Goal: Task Accomplishment & Management: Manage account settings

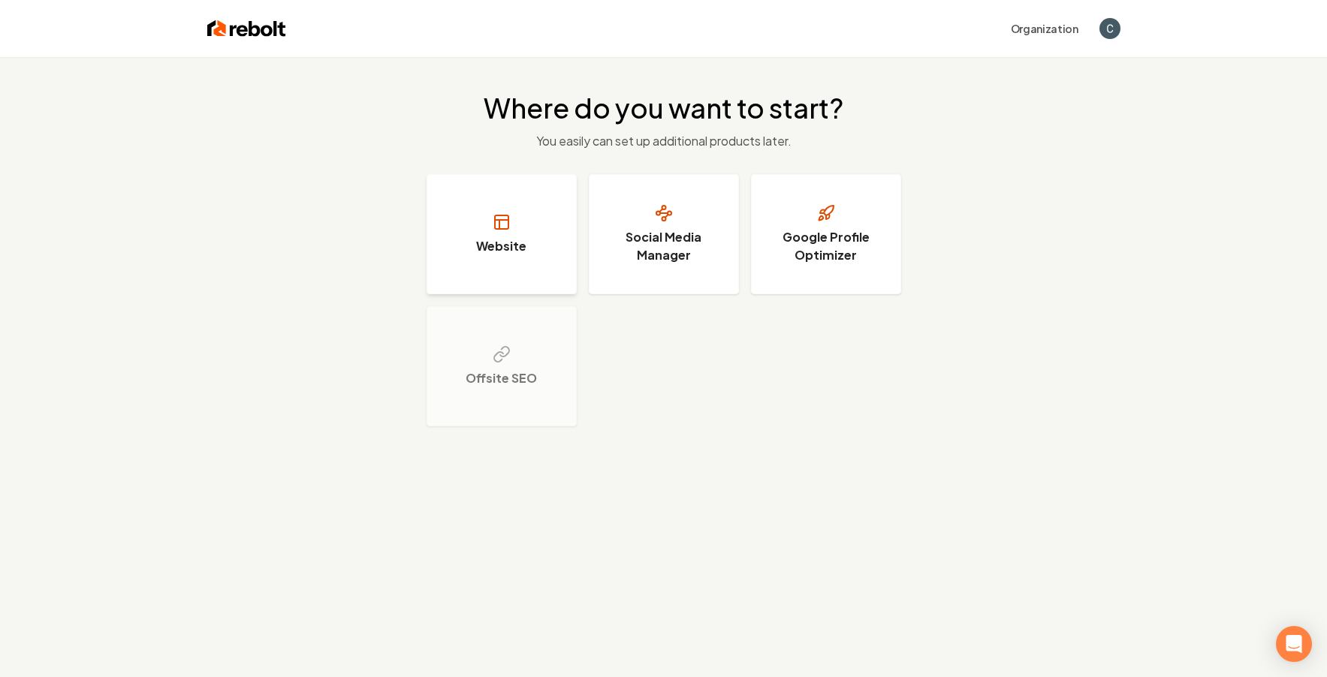
click at [508, 234] on button "Website" at bounding box center [502, 234] width 150 height 120
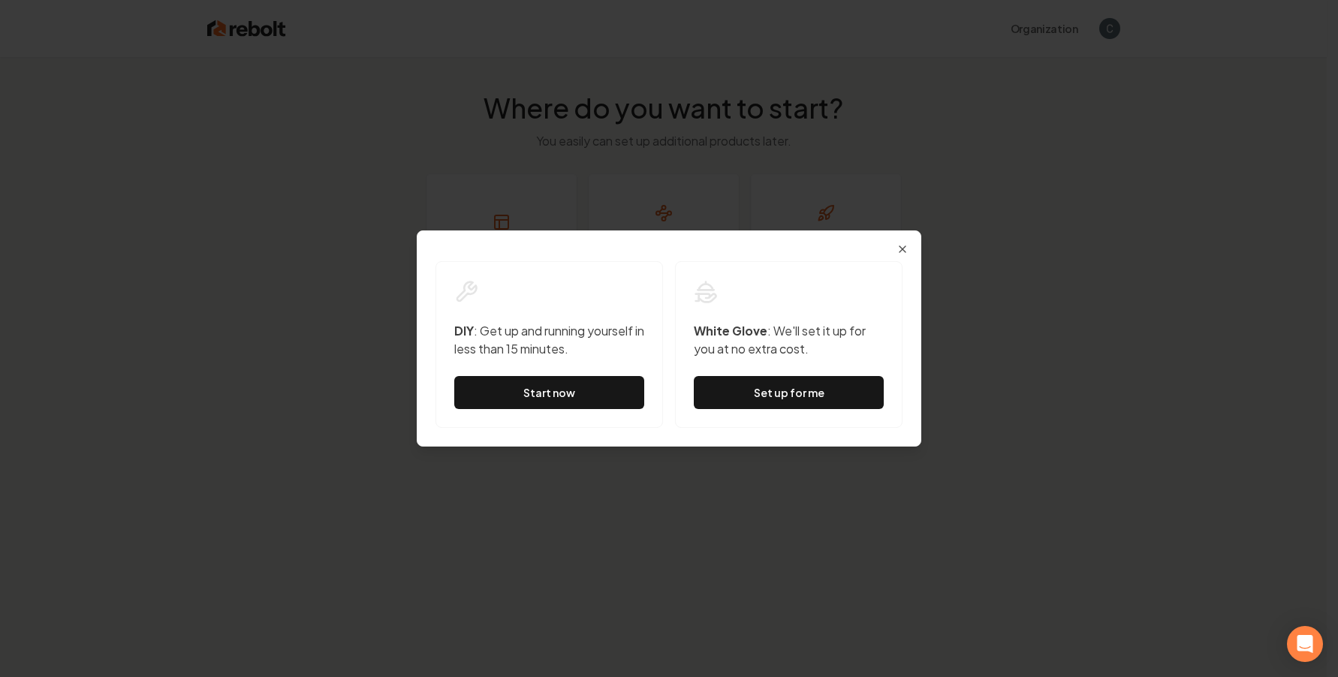
click at [910, 255] on div "Dialog DIY : Get up and running yourself in less than 15 minutes. Start now Whi…" at bounding box center [669, 339] width 505 height 216
click at [908, 252] on icon "button" at bounding box center [903, 249] width 12 height 12
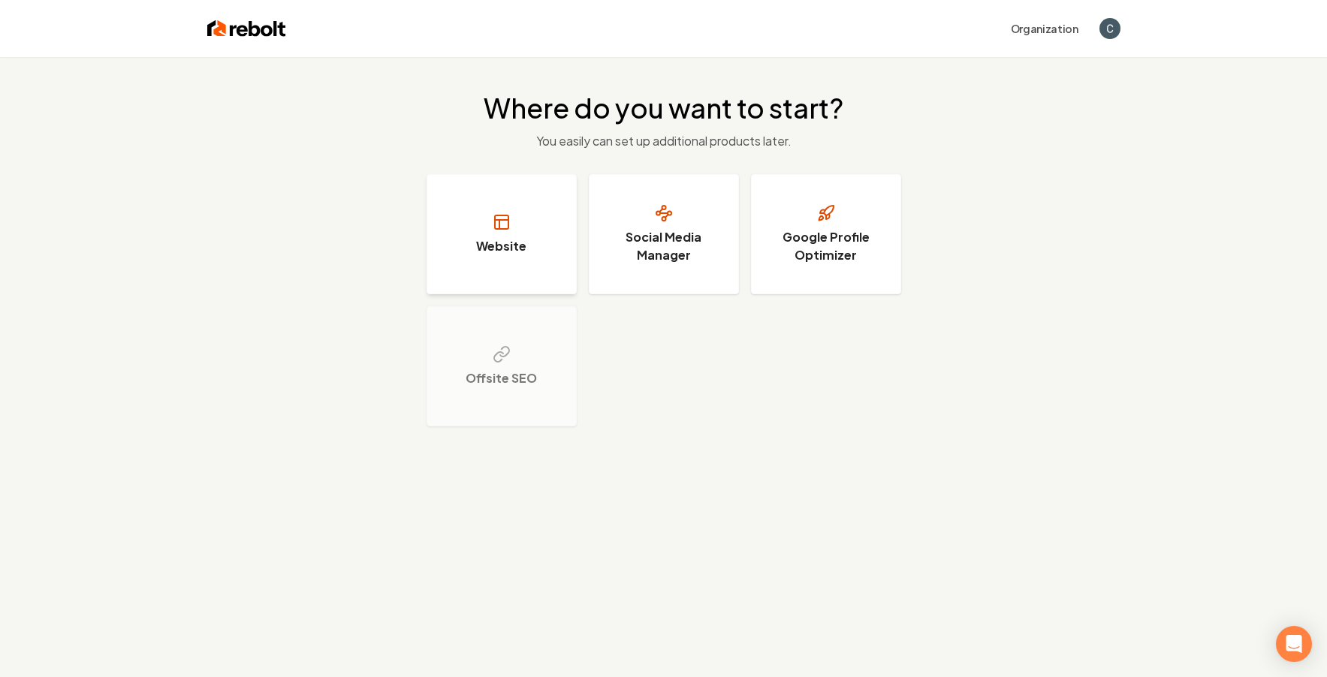
click at [499, 248] on h3 "Website" at bounding box center [501, 246] width 50 height 18
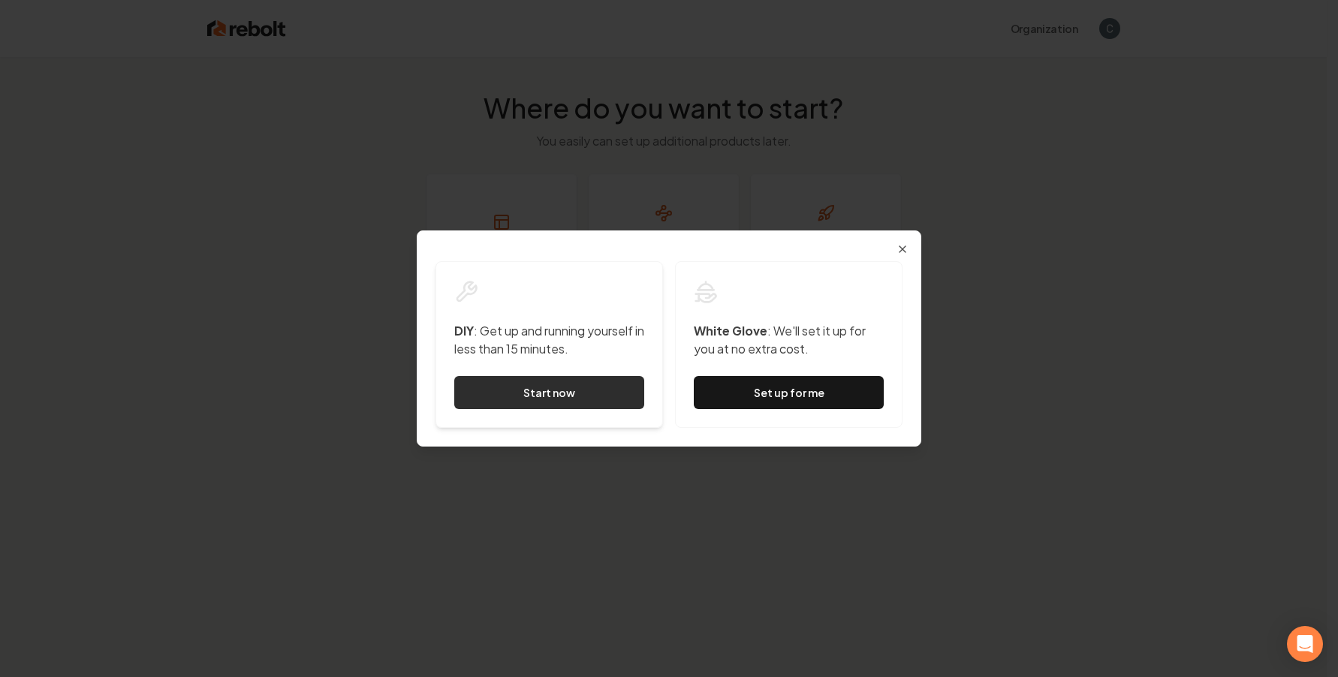
click at [530, 389] on link "Start now" at bounding box center [549, 392] width 190 height 33
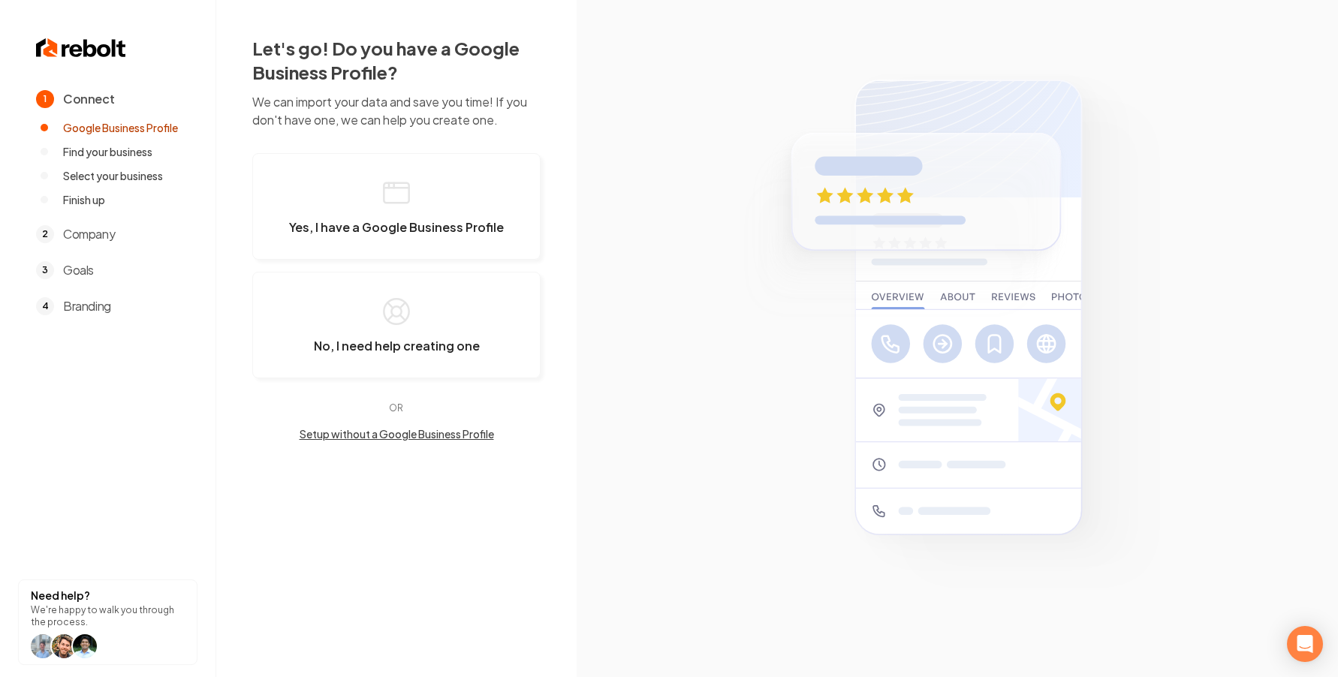
click at [82, 67] on section "1 Connect Google Business Profile Find your business Select your business Finis…" at bounding box center [108, 338] width 216 height 677
click at [89, 51] on img at bounding box center [81, 48] width 90 height 24
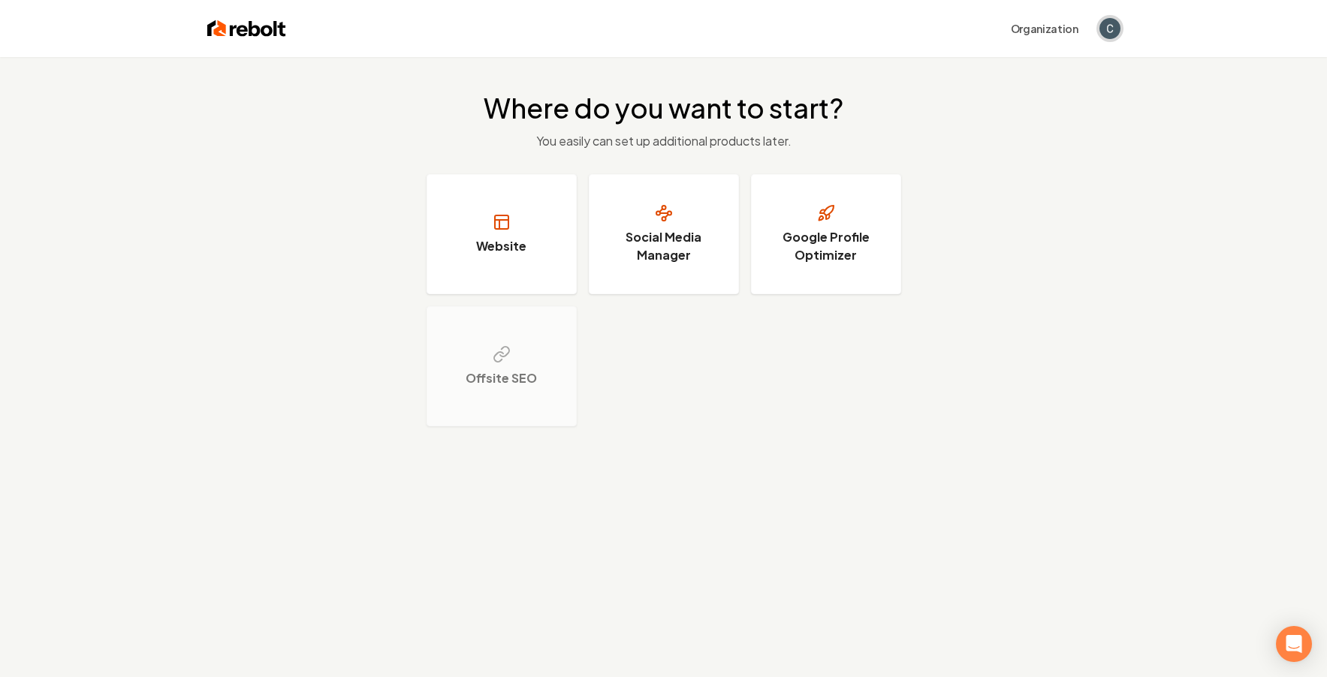
click at [1069, 26] on img "Open user button" at bounding box center [1109, 28] width 21 height 21
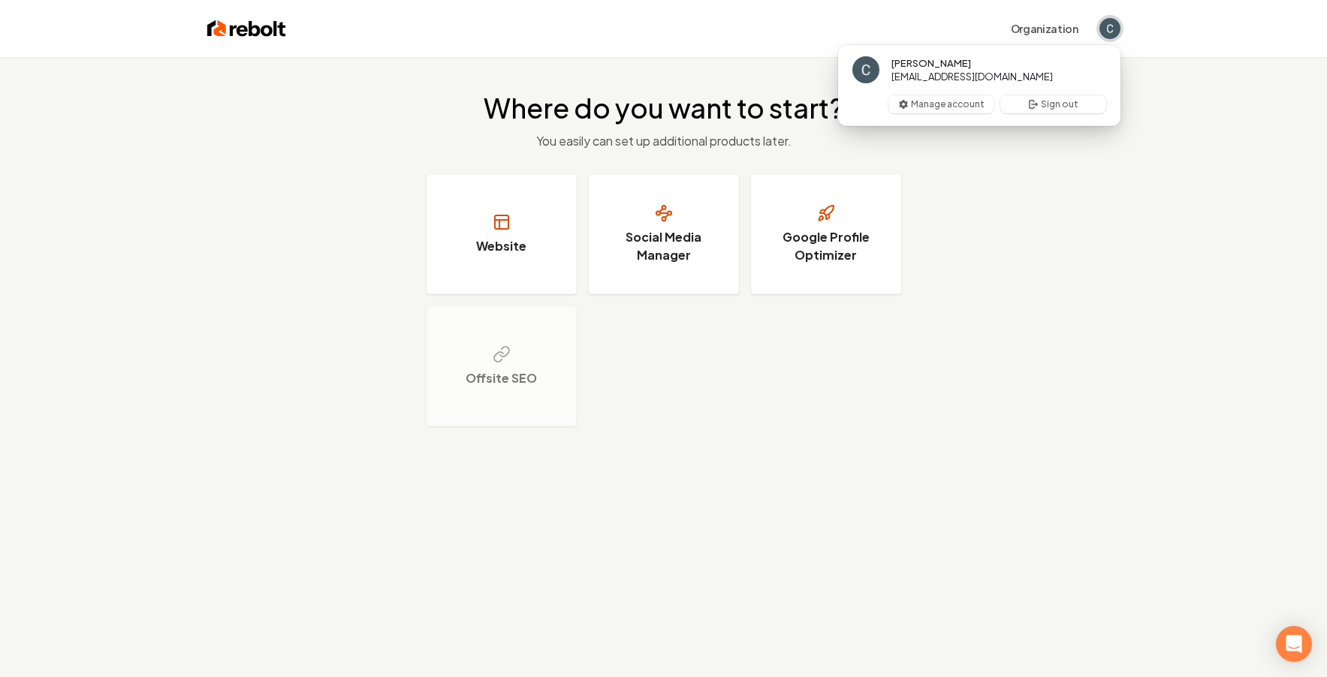
click at [1069, 26] on img "Close user button" at bounding box center [1109, 28] width 21 height 21
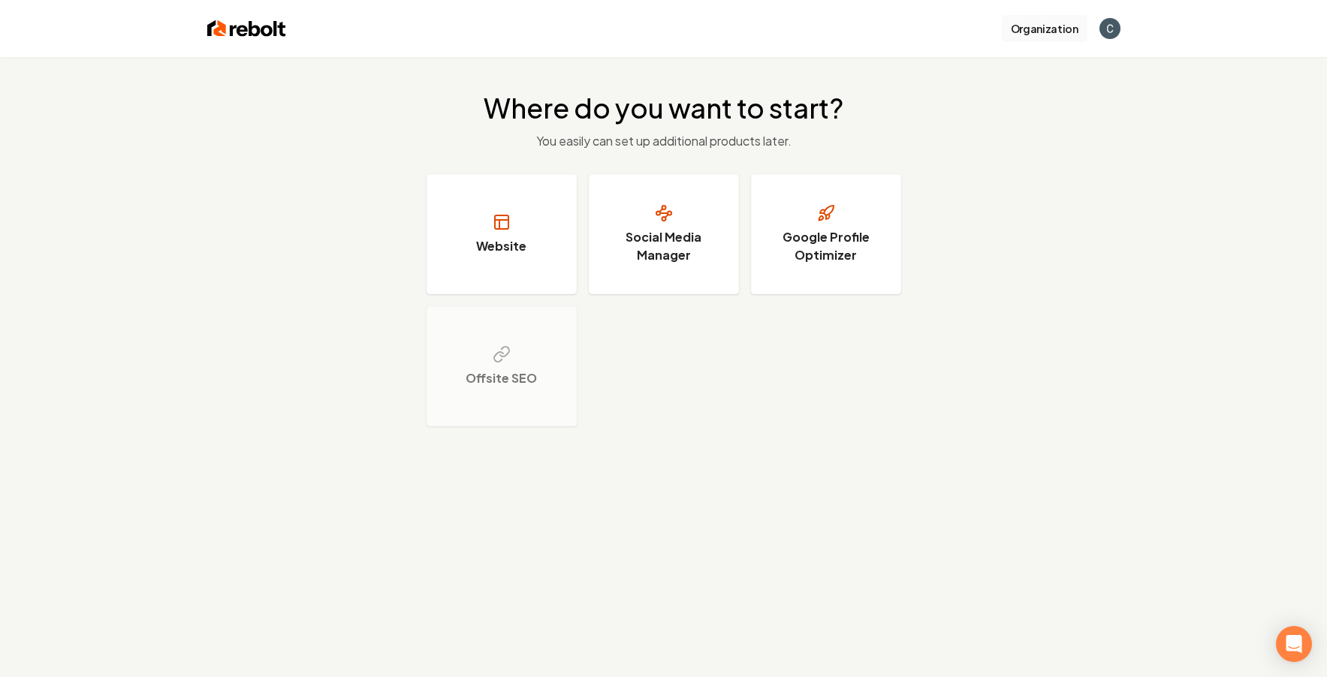
click at [1057, 24] on button "Organization" at bounding box center [1045, 28] width 86 height 27
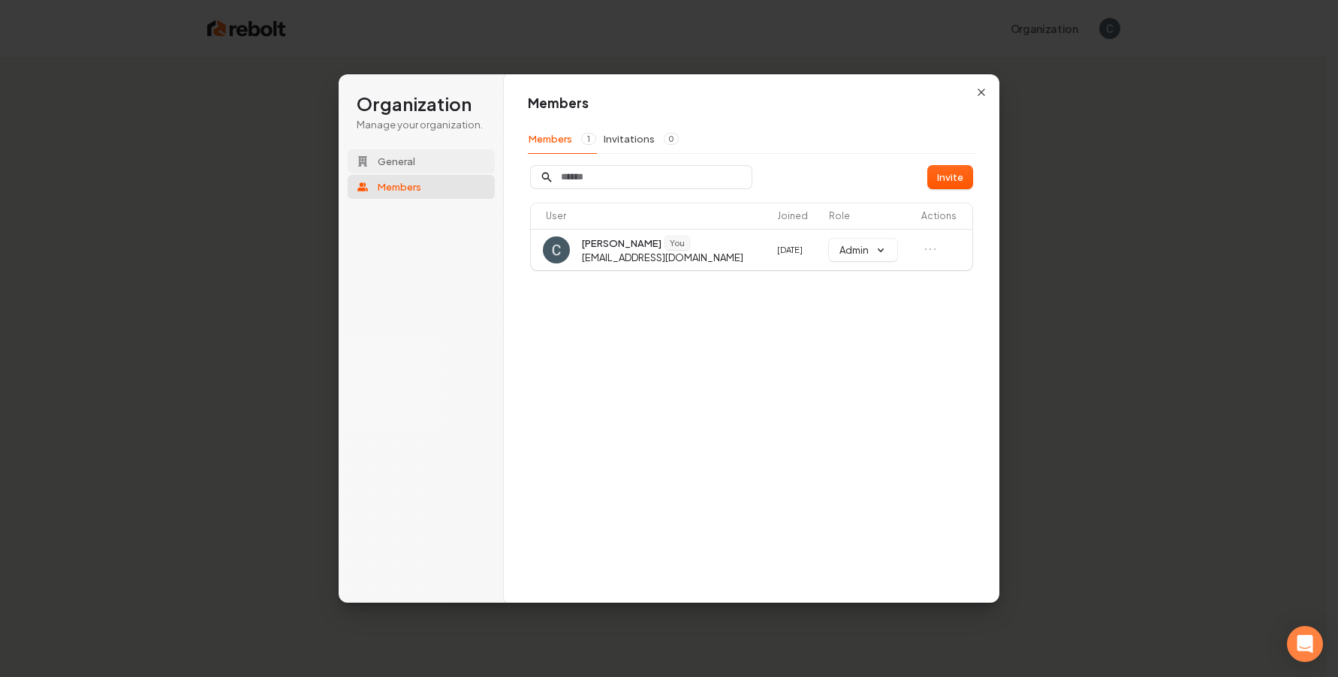
click at [449, 159] on button "General" at bounding box center [421, 161] width 147 height 24
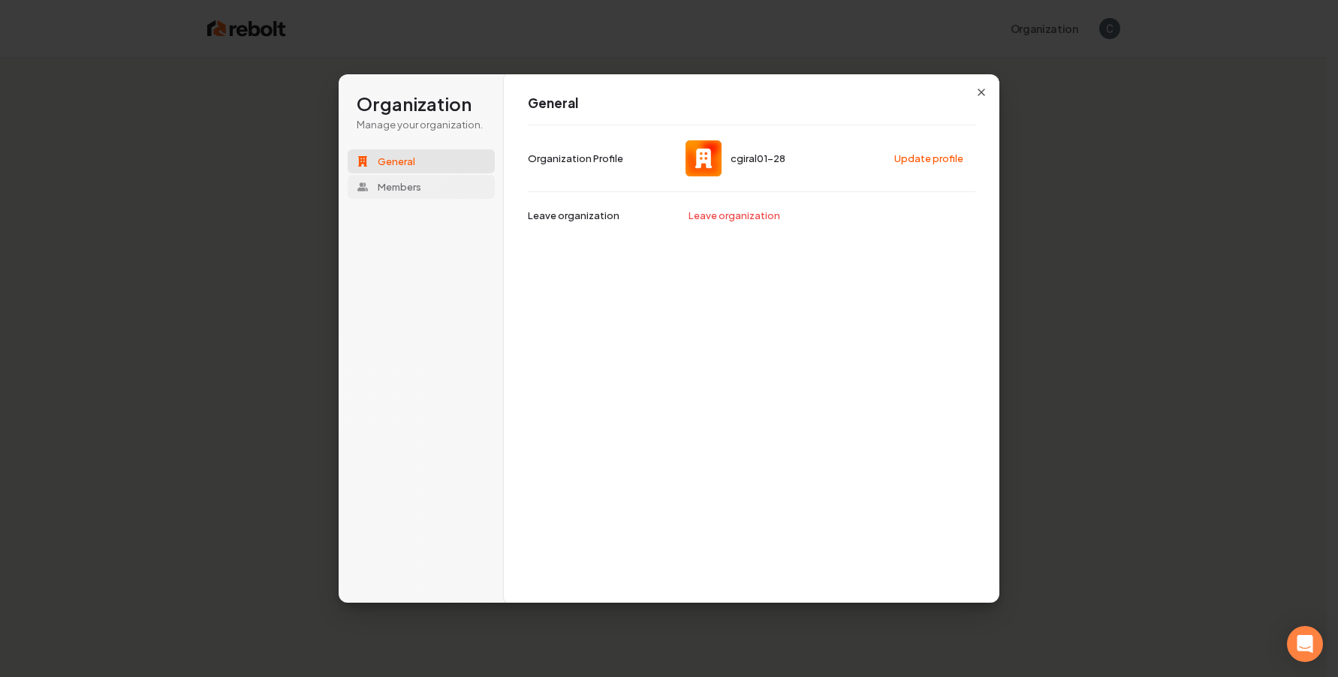
click at [437, 184] on button "Members" at bounding box center [421, 187] width 147 height 24
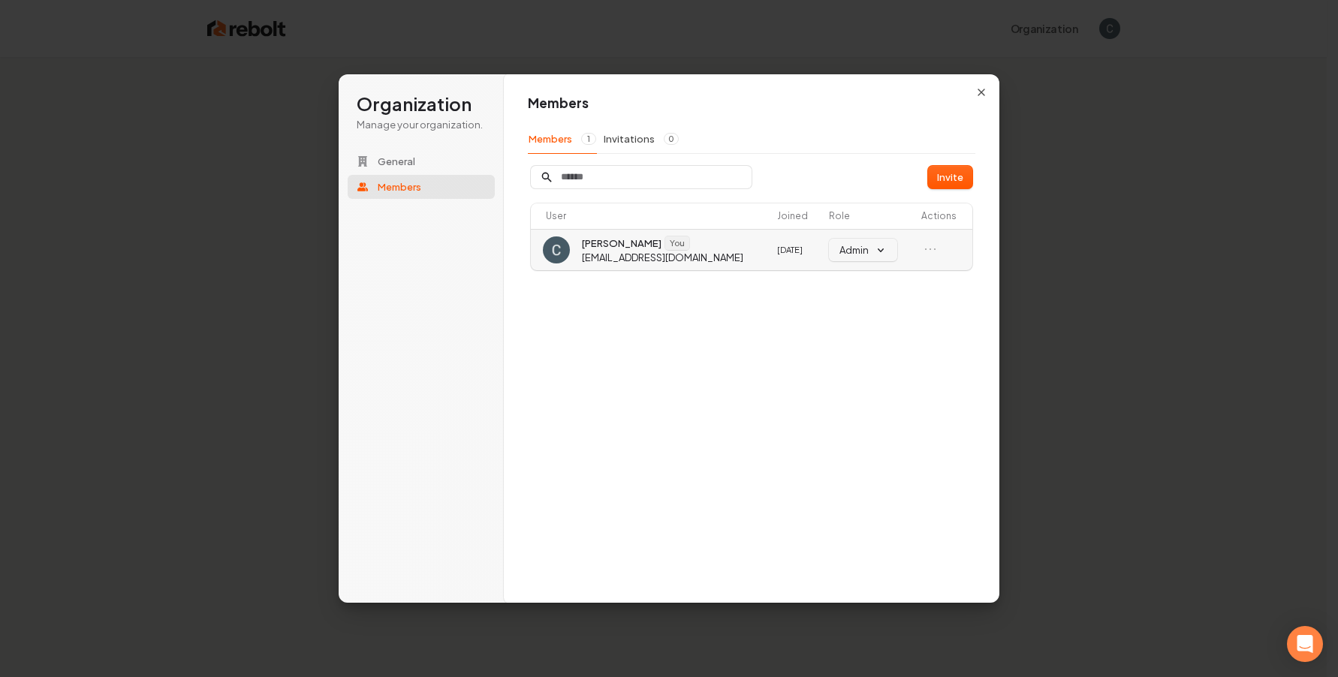
click at [599, 246] on span "[PERSON_NAME]" at bounding box center [622, 244] width 80 height 14
click at [563, 249] on img at bounding box center [556, 250] width 27 height 27
click at [634, 244] on span "[PERSON_NAME]" at bounding box center [622, 244] width 80 height 14
click at [979, 89] on icon "button" at bounding box center [982, 92] width 12 height 12
